Goal: Task Accomplishment & Management: Use online tool/utility

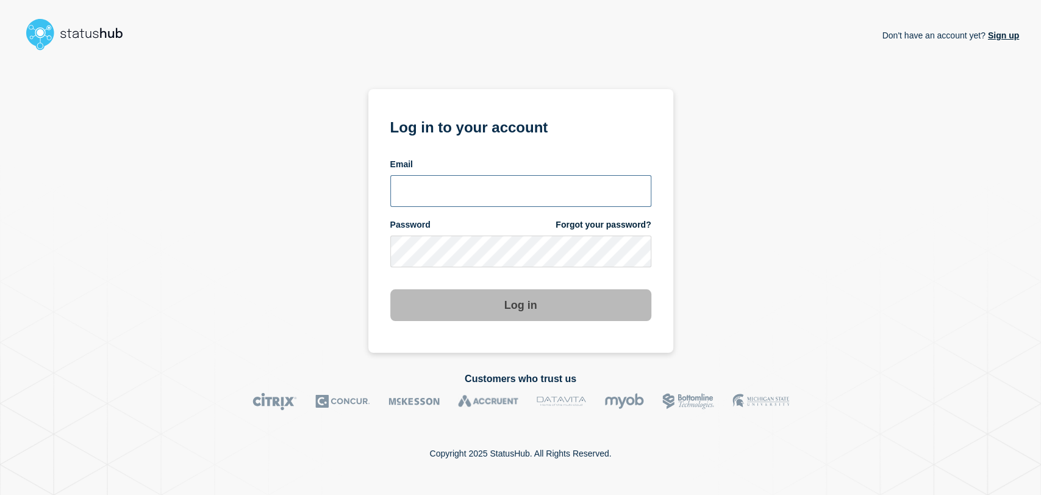
click at [444, 199] on input "email input" at bounding box center [520, 191] width 261 height 32
type input "gavin.moore@accruent.com"
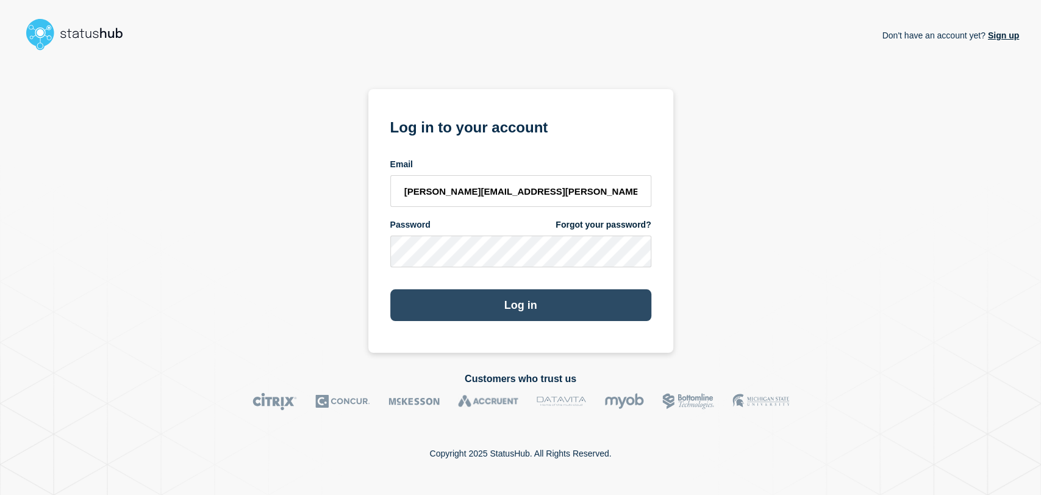
click at [488, 296] on button "Log in" at bounding box center [520, 305] width 261 height 32
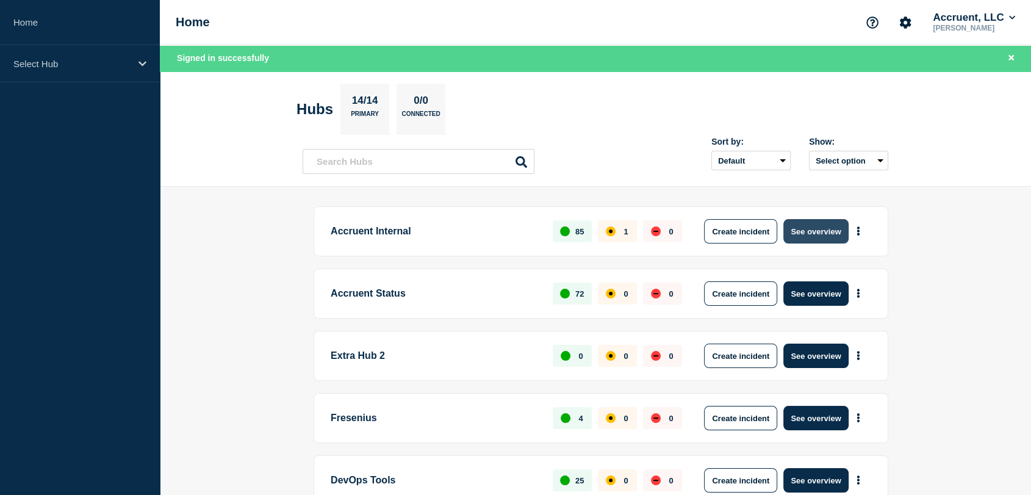
click at [805, 229] on button "See overview" at bounding box center [815, 231] width 65 height 24
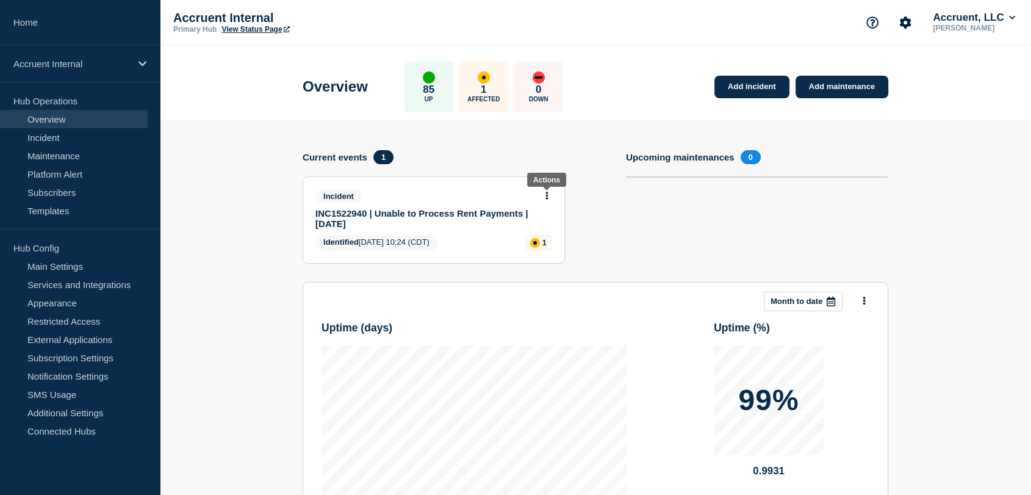
click at [547, 192] on icon at bounding box center [547, 196] width 2 height 8
click at [534, 238] on link "Update incident" at bounding box center [546, 240] width 59 height 10
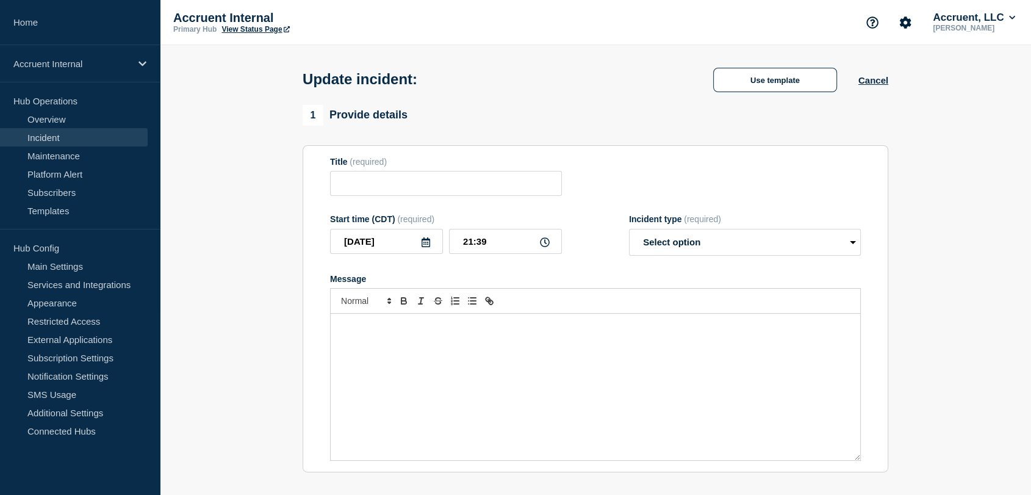
type input "INC1522940 | Unable to Process Rent Payments | [DATE]"
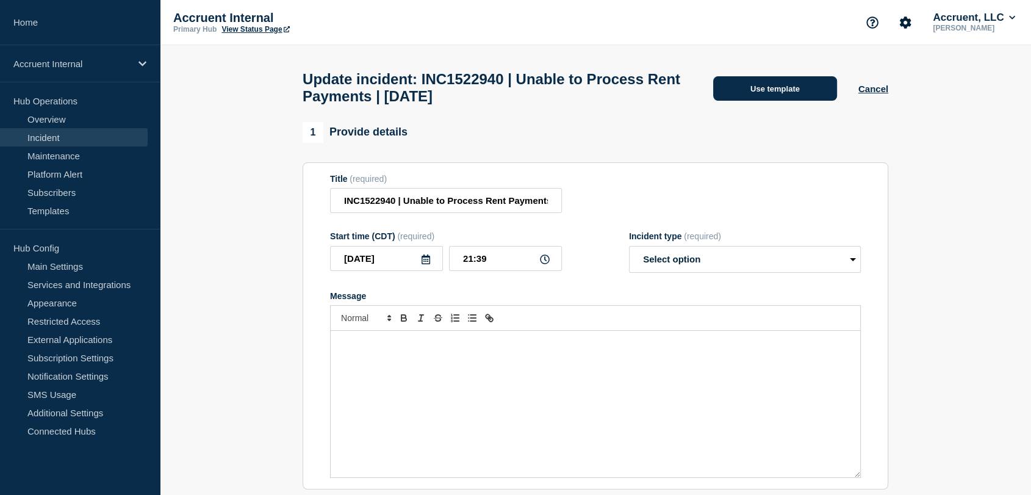
click at [732, 96] on button "Use template" at bounding box center [775, 88] width 124 height 24
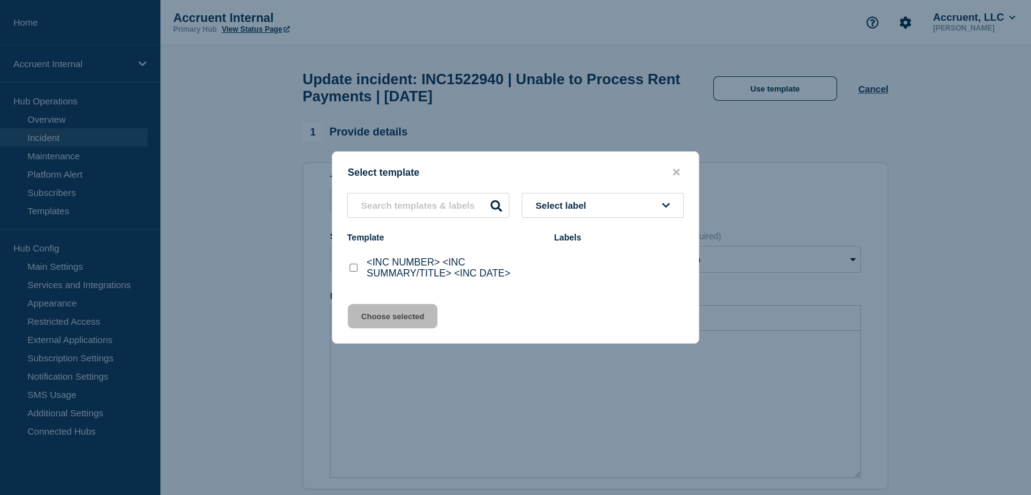
click at [351, 270] on input "<INC NUMBER> <INC SUMMARY/TITLE> <INC DATE> checkbox" at bounding box center [354, 268] width 8 height 8
checkbox input "true"
click at [404, 315] on button "Choose selected" at bounding box center [393, 316] width 90 height 24
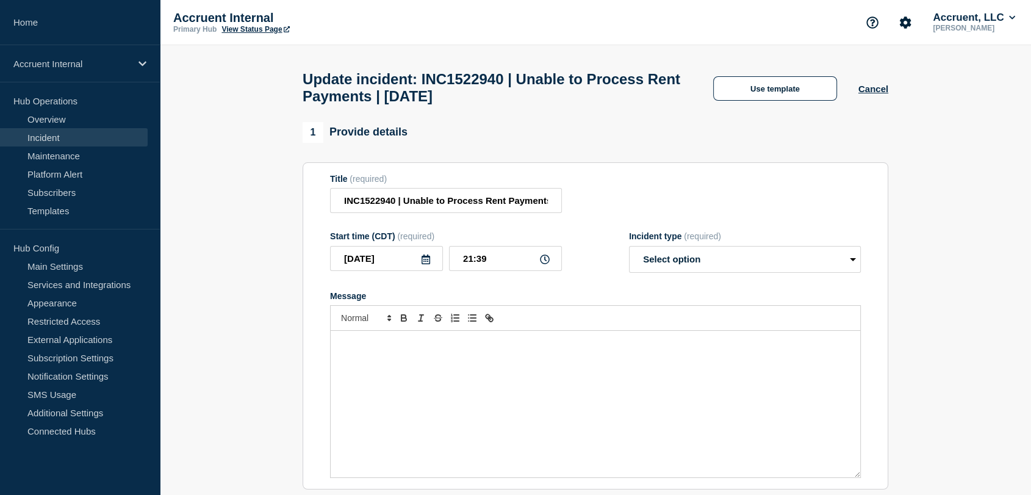
select select "investigating"
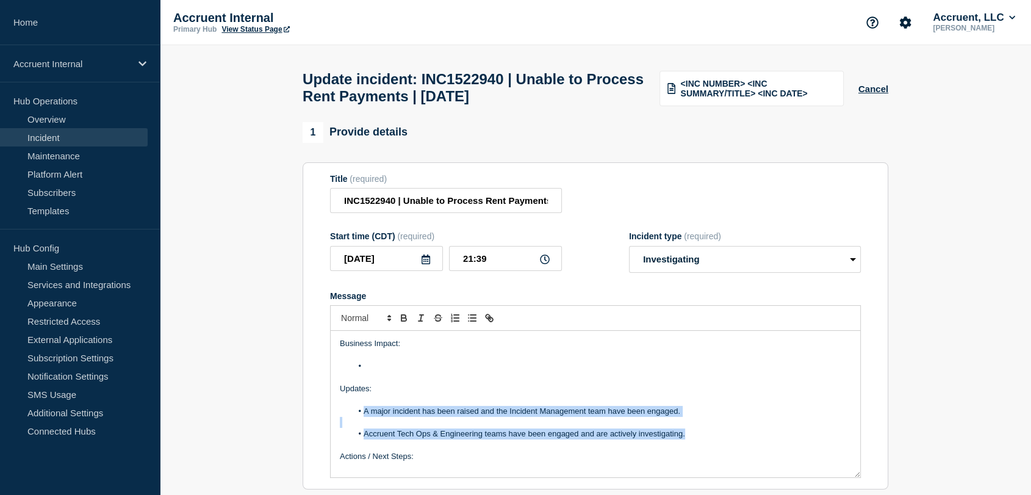
drag, startPoint x: 691, startPoint y: 443, endPoint x: 365, endPoint y: 418, distance: 327.3
click at [365, 418] on div "Business Impact: Updates: A major incident has been raised and the Incident Man…" at bounding box center [595, 404] width 529 height 146
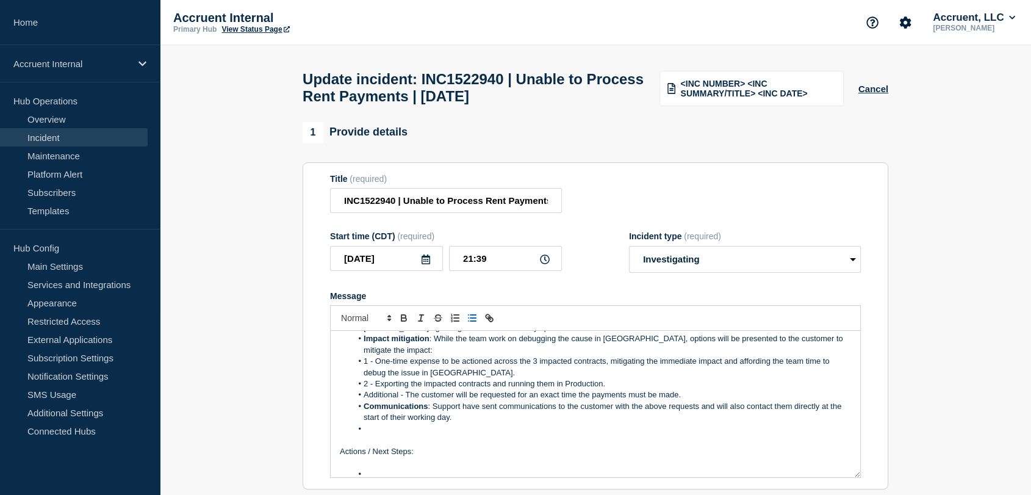
scroll to position [152, 0]
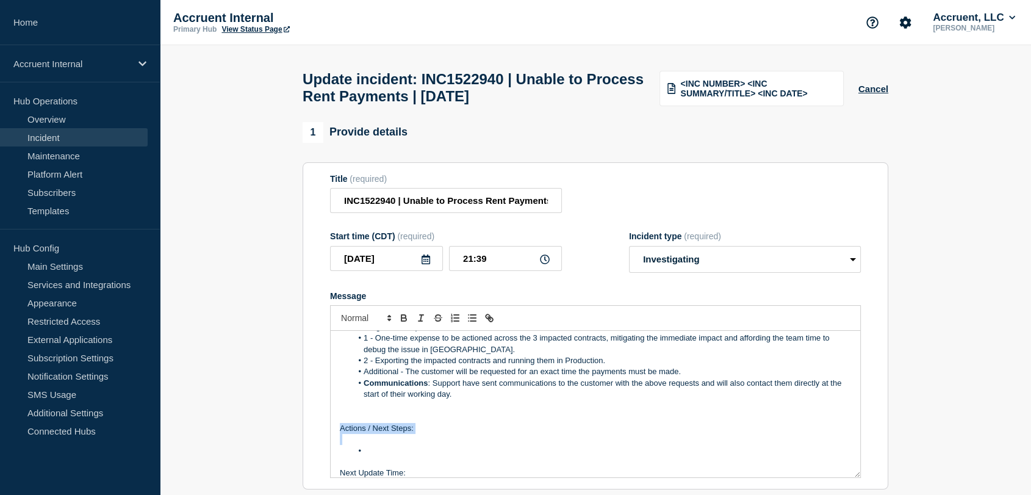
drag, startPoint x: 378, startPoint y: 457, endPoint x: 342, endPoint y: 432, distance: 44.7
click at [342, 432] on div "Business Impact: Updates: Current Actions Being Taken Database Restoration : Co…" at bounding box center [595, 404] width 529 height 146
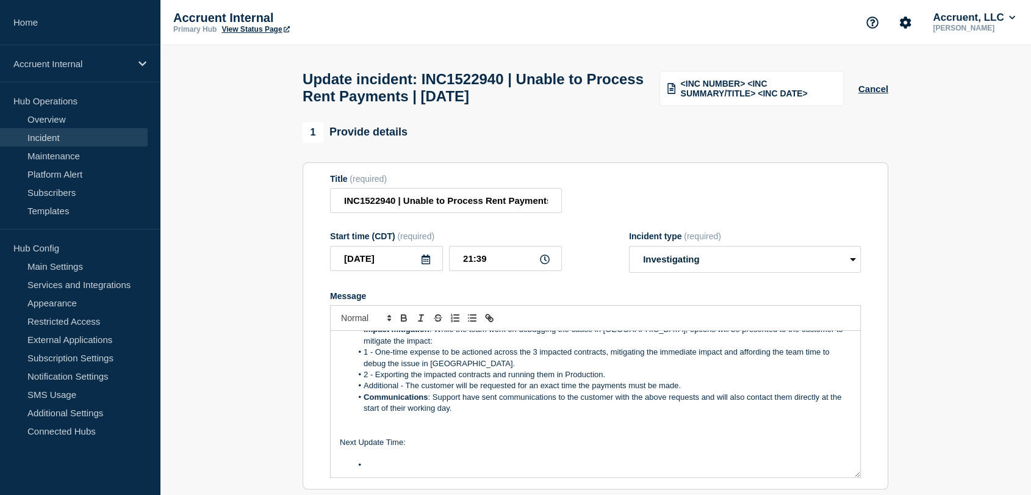
scroll to position [68, 0]
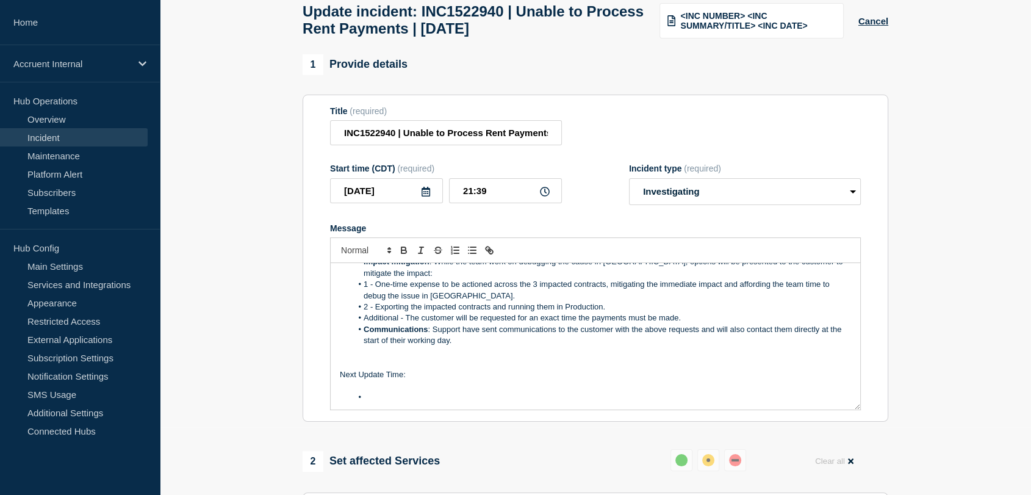
click at [407, 401] on li "Message" at bounding box center [602, 397] width 500 height 11
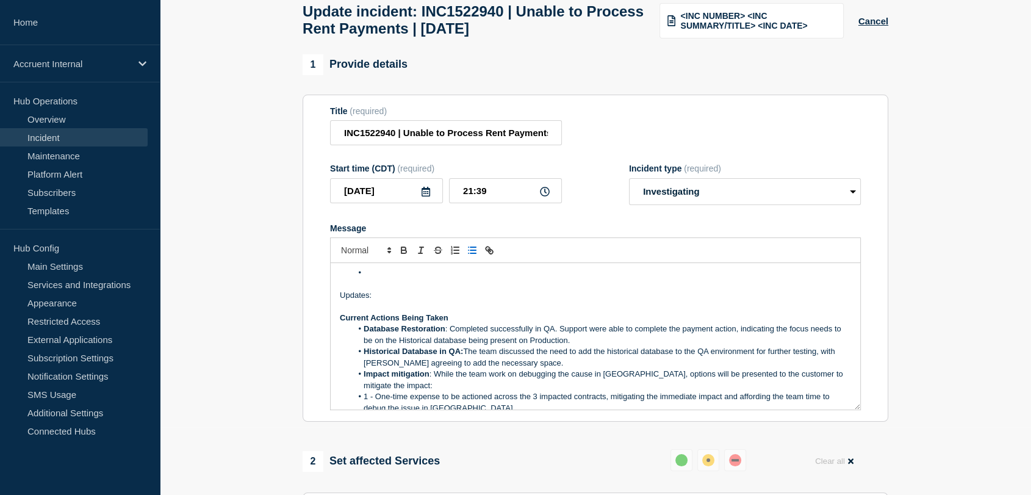
scroll to position [2, 0]
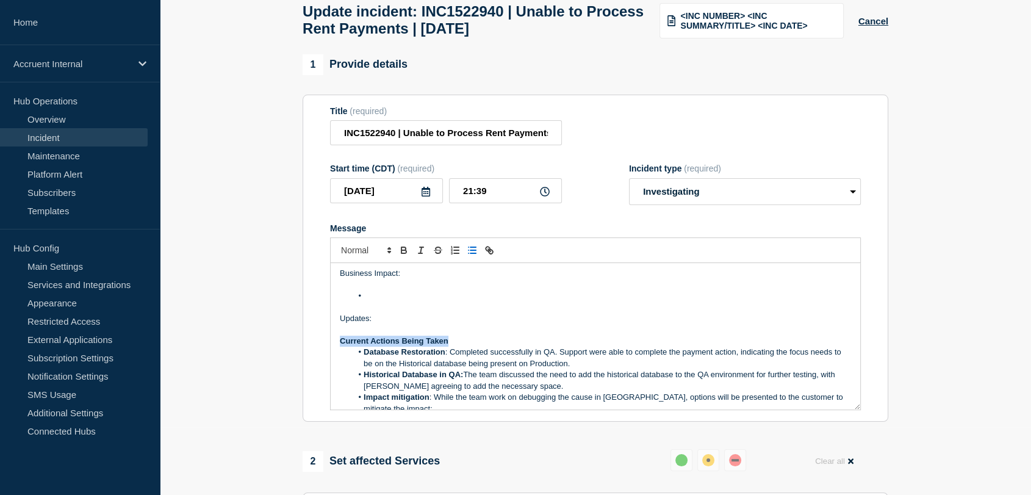
drag, startPoint x: 447, startPoint y: 348, endPoint x: 340, endPoint y: 342, distance: 106.9
click at [340, 342] on p "Current Actions Being Taken" at bounding box center [595, 340] width 511 height 11
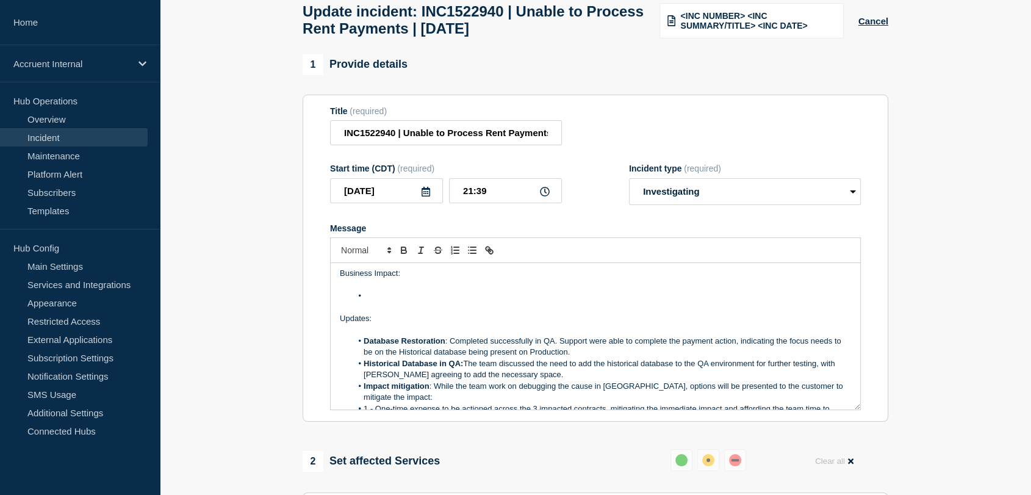
click at [392, 290] on p "Message" at bounding box center [595, 284] width 511 height 11
click at [386, 301] on li "Message" at bounding box center [602, 295] width 500 height 11
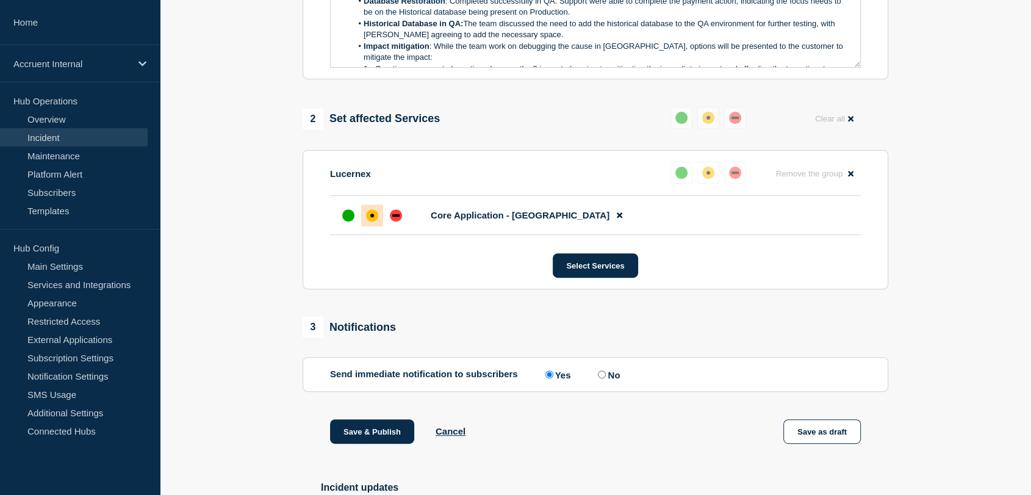
scroll to position [474, 0]
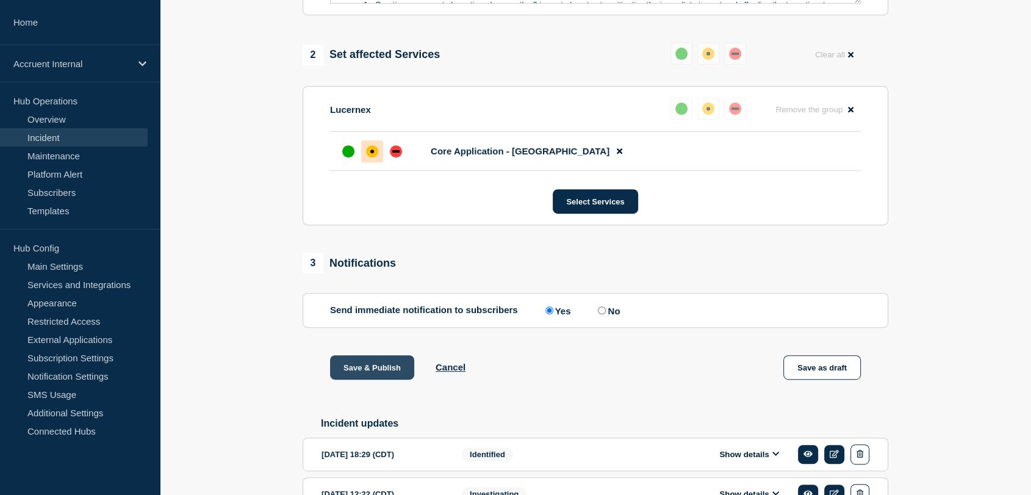
click at [351, 370] on button "Save & Publish" at bounding box center [372, 367] width 84 height 24
